Goal: Use online tool/utility: Utilize a website feature to perform a specific function

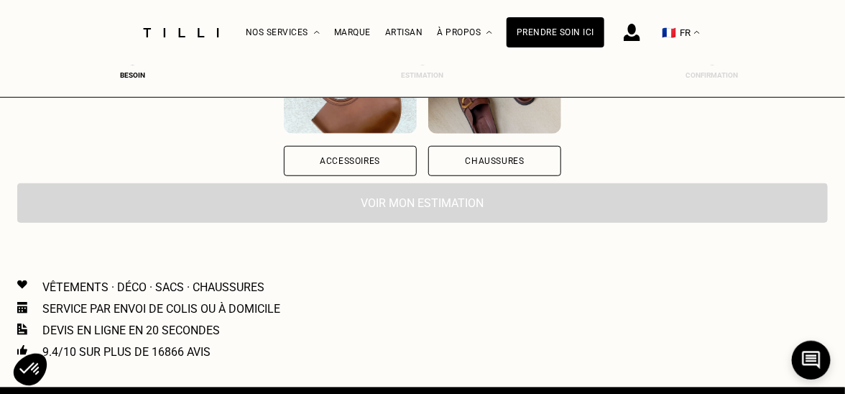
click at [284, 36] on div "Vêtements" at bounding box center [350, 21] width 133 height 30
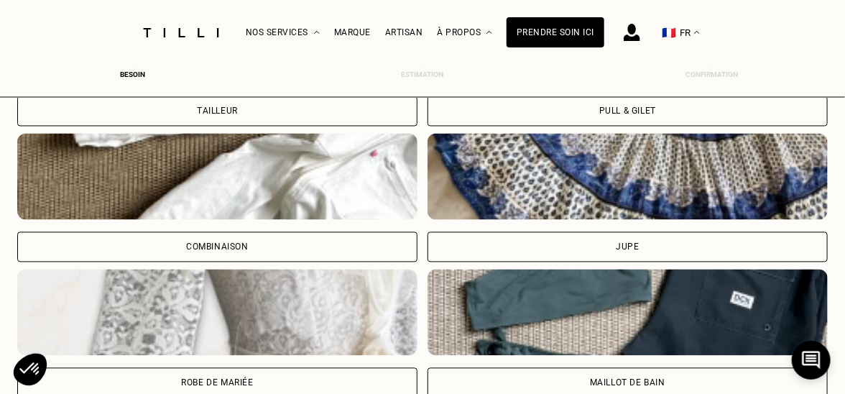
scroll to position [1043, 0]
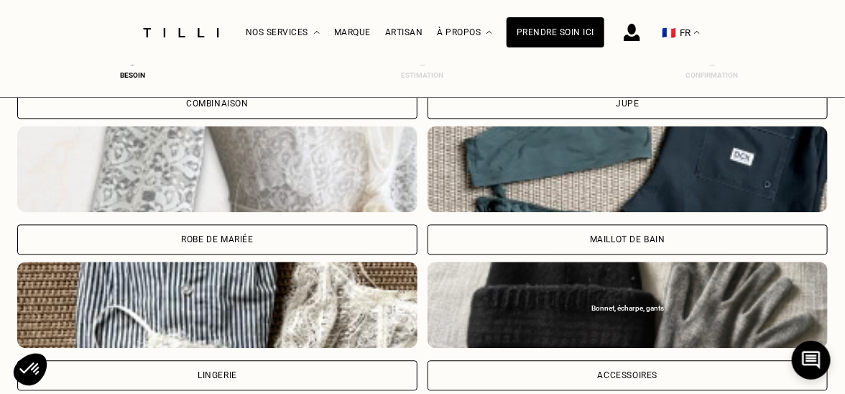
click at [105, 254] on div "Robe de mariée" at bounding box center [217, 239] width 400 height 30
select select "FR"
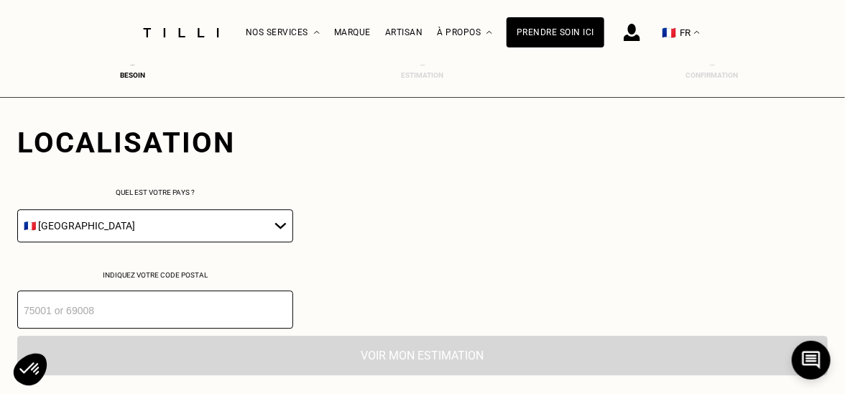
scroll to position [1392, 0]
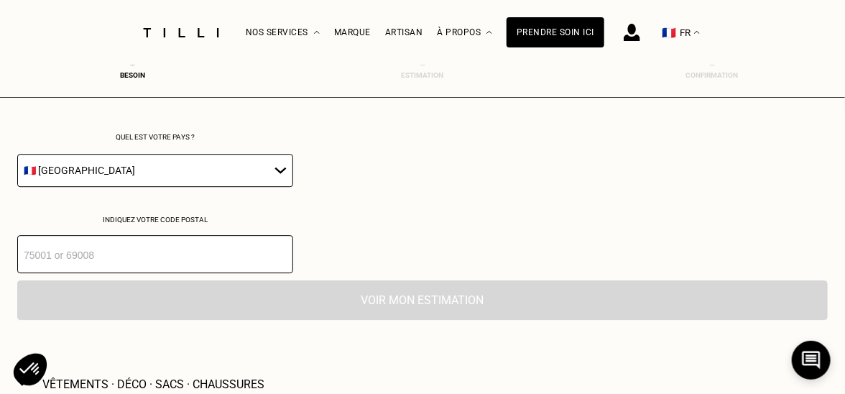
click at [111, 273] on input "number" at bounding box center [155, 254] width 276 height 38
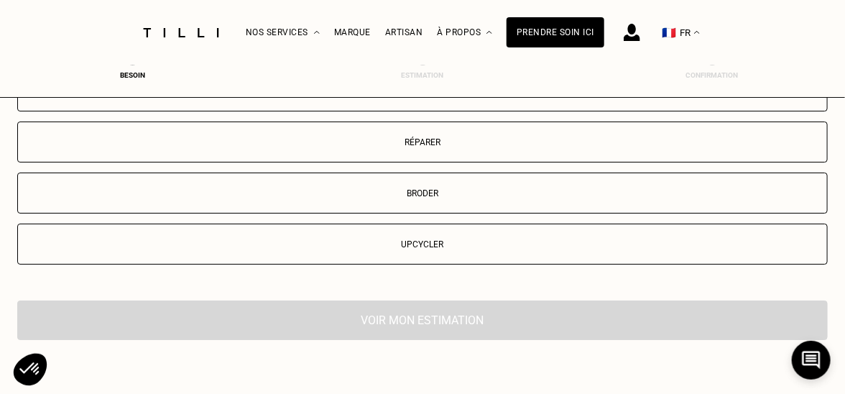
scroll to position [1821, 0]
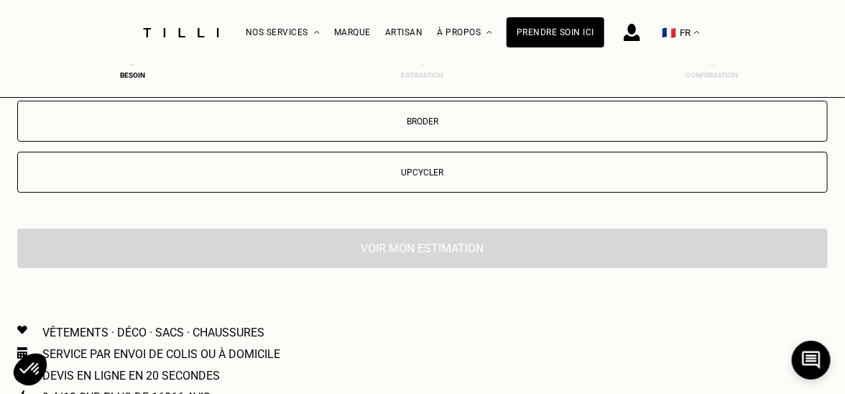
type input "77420"
click at [721, 193] on button "Upcycler" at bounding box center [422, 172] width 810 height 41
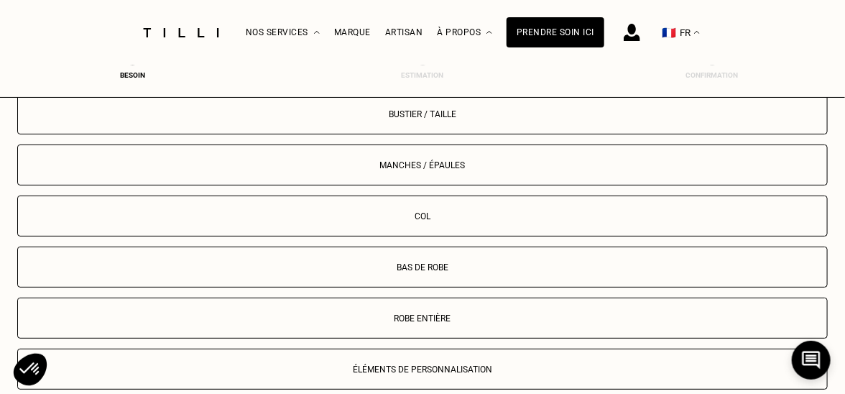
scroll to position [1974, 0]
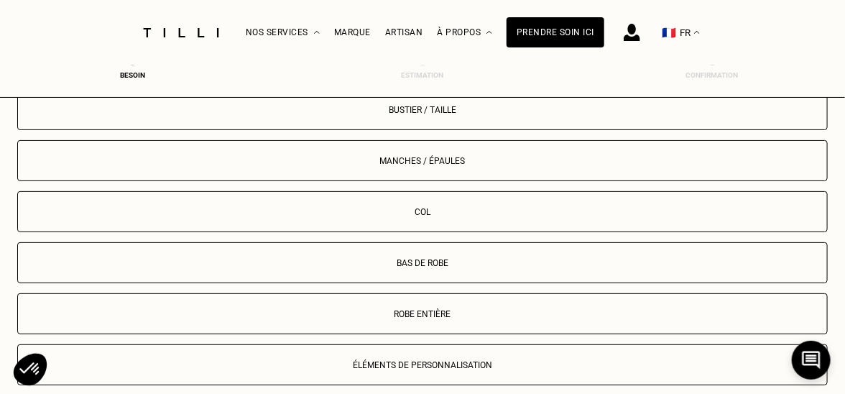
click at [384, 309] on p "Robe entière" at bounding box center [422, 314] width 795 height 10
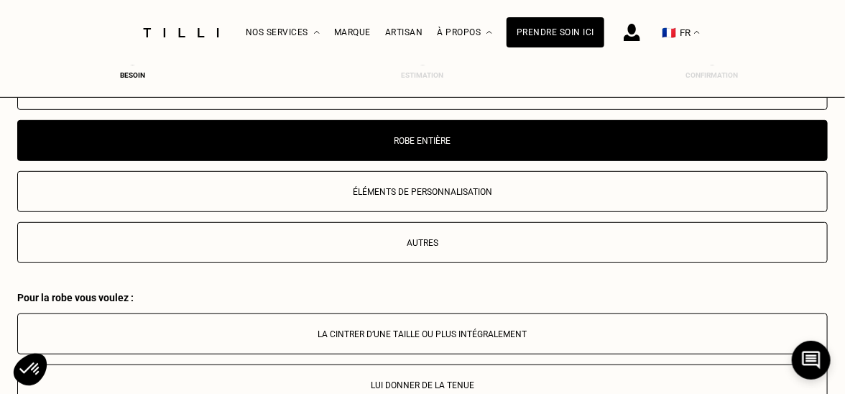
scroll to position [2190, 0]
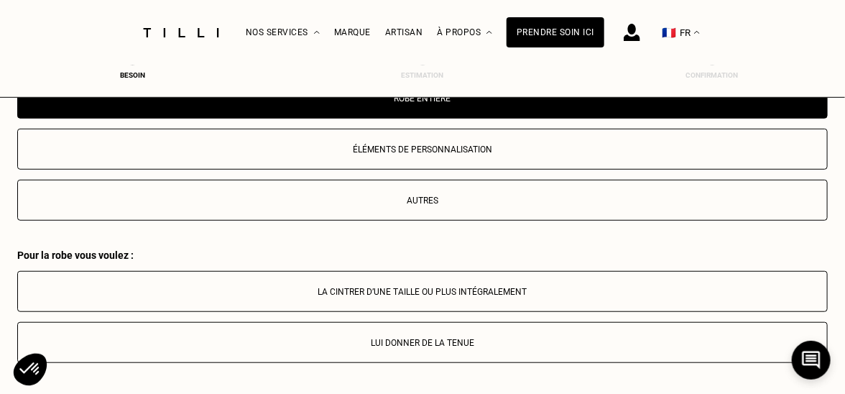
click at [403, 338] on p "Lui donner de la tenue" at bounding box center [422, 343] width 795 height 10
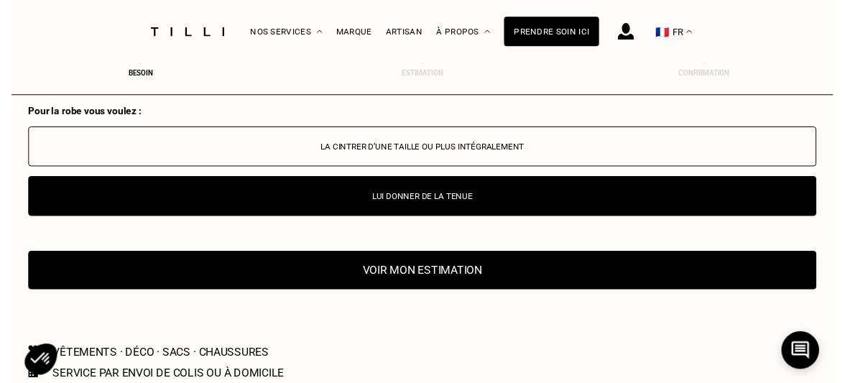
scroll to position [2333, 0]
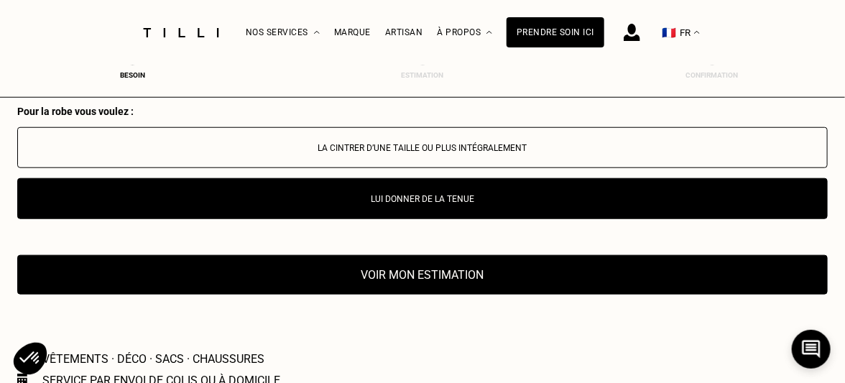
click at [658, 255] on button "Voir mon estimation" at bounding box center [422, 275] width 810 height 40
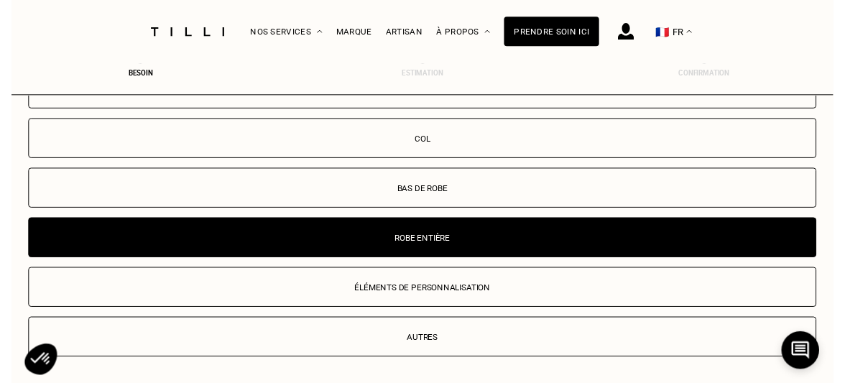
scroll to position [2046, 0]
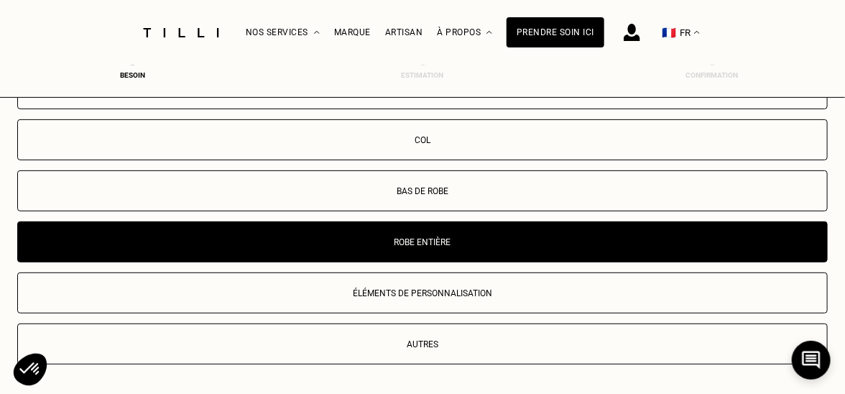
click at [215, 339] on p "Autres" at bounding box center [422, 344] width 795 height 10
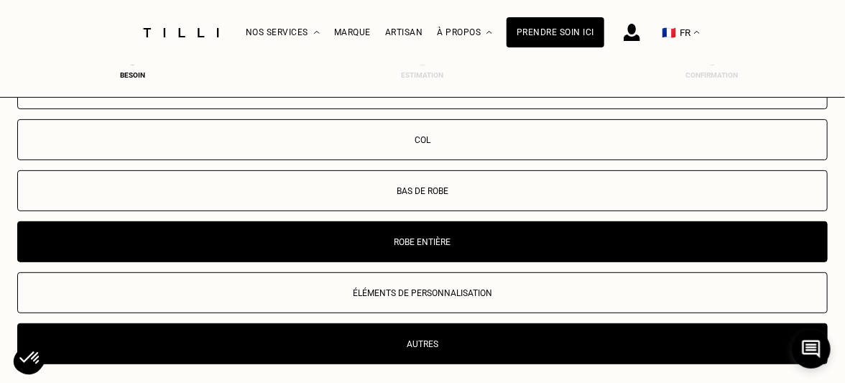
click at [396, 221] on button "Robe entière" at bounding box center [422, 241] width 810 height 41
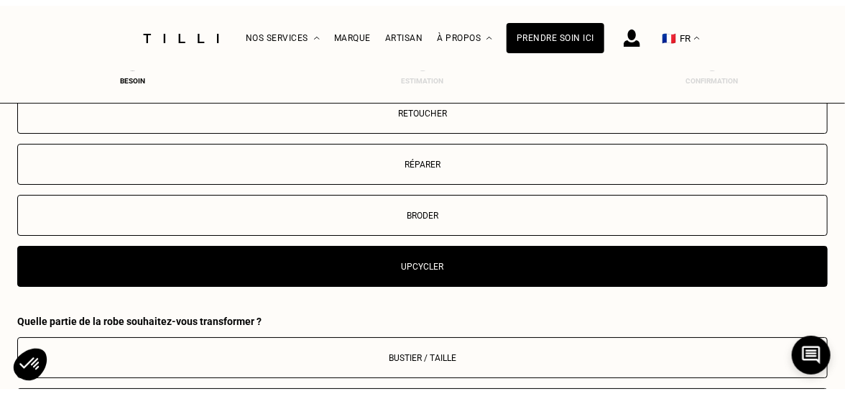
scroll to position [1831, 0]
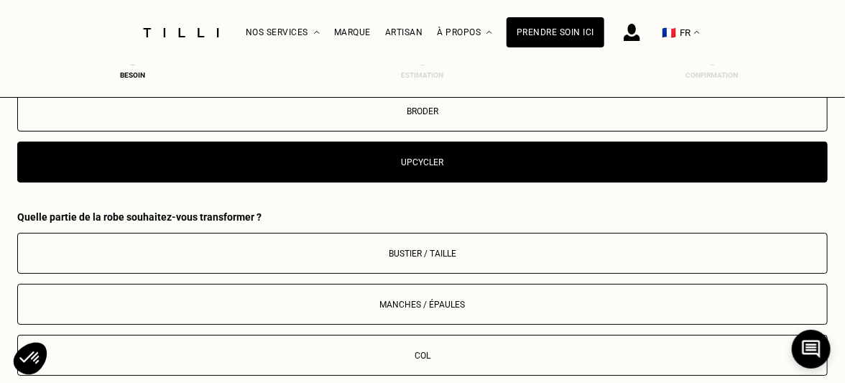
click at [99, 29] on button "Retoucher" at bounding box center [422, 9] width 810 height 41
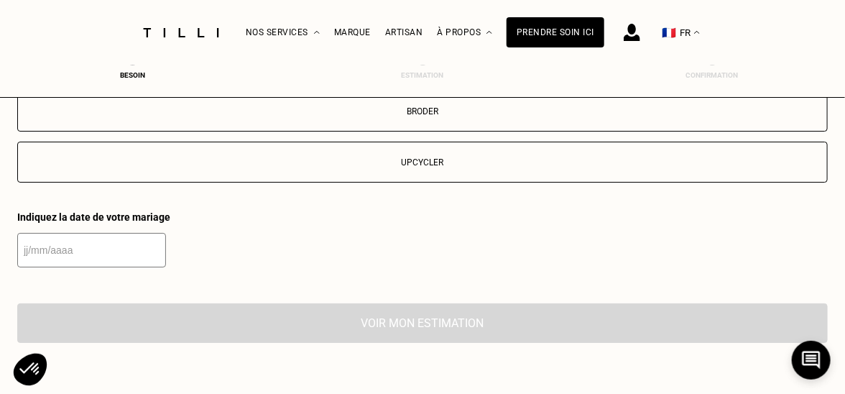
click at [368, 80] on button "Réparer" at bounding box center [422, 60] width 810 height 41
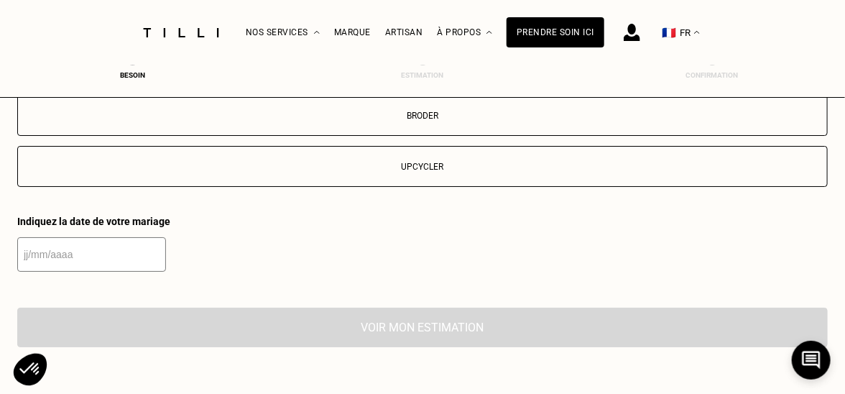
scroll to position [1754, 0]
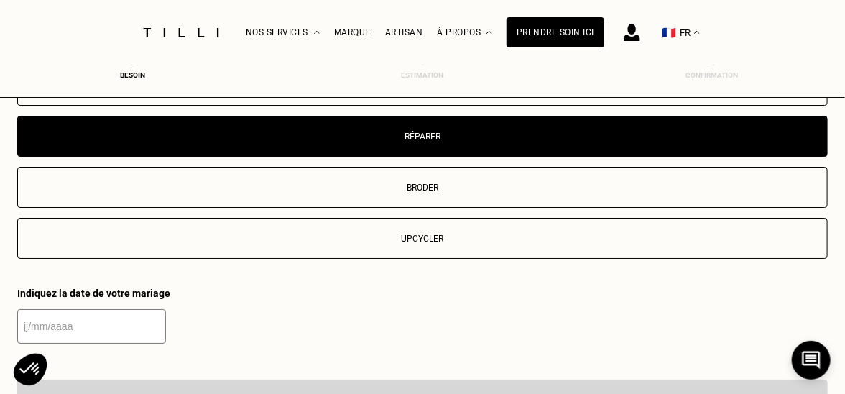
click at [540, 208] on button "Broder" at bounding box center [422, 187] width 810 height 41
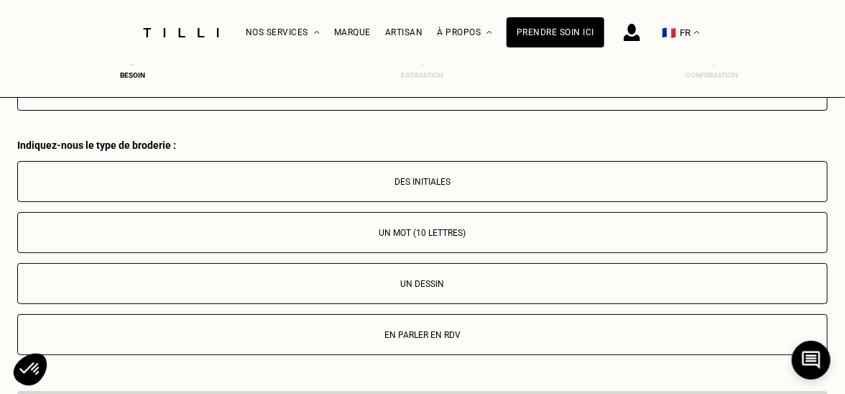
scroll to position [1974, 0]
